Goal: Information Seeking & Learning: Learn about a topic

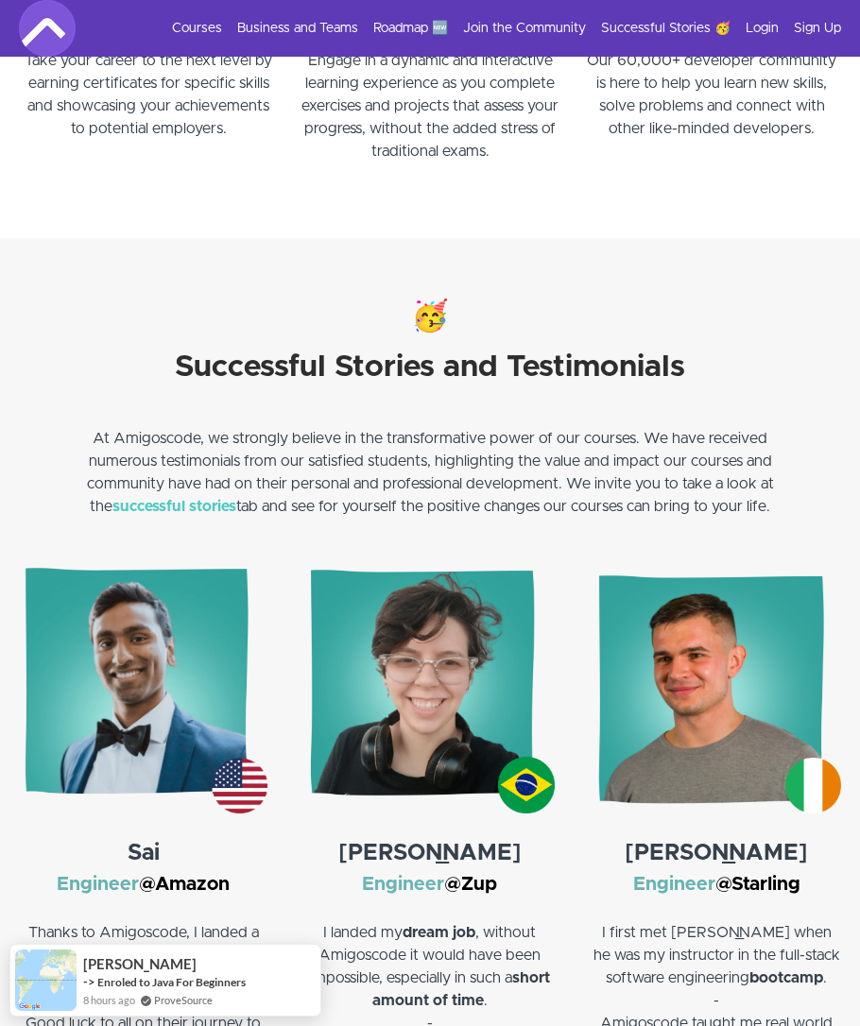
scroll to position [6719, 0]
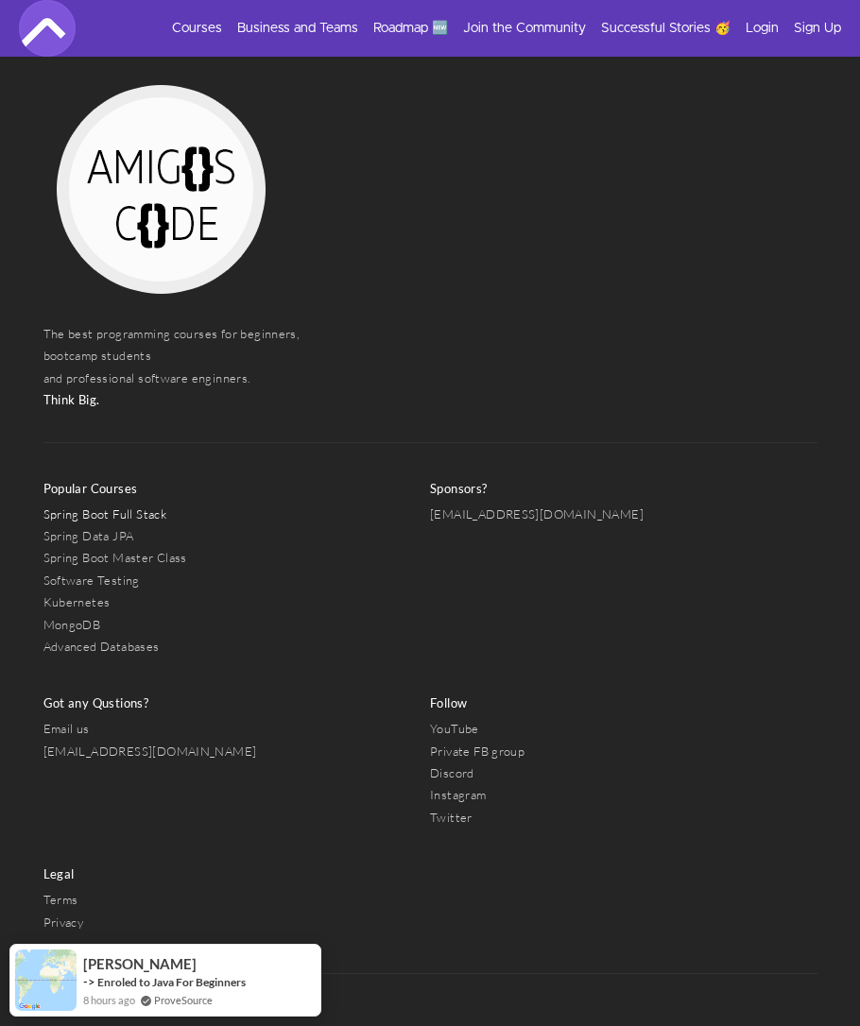
click at [124, 513] on link "Spring Boot Full Stack" at bounding box center [105, 513] width 124 height 15
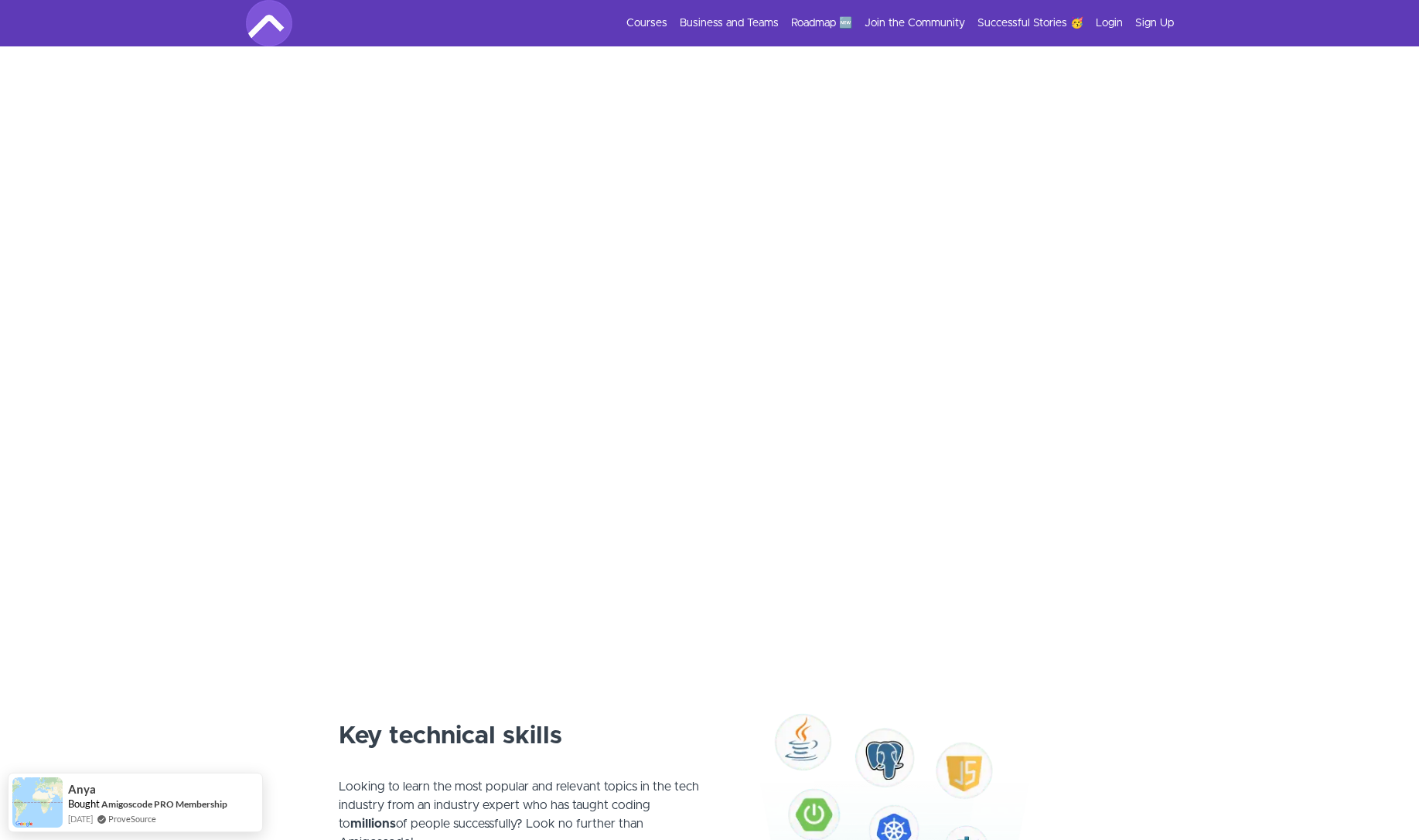
scroll to position [244, 0]
